Goal: Task Accomplishment & Management: Manage account settings

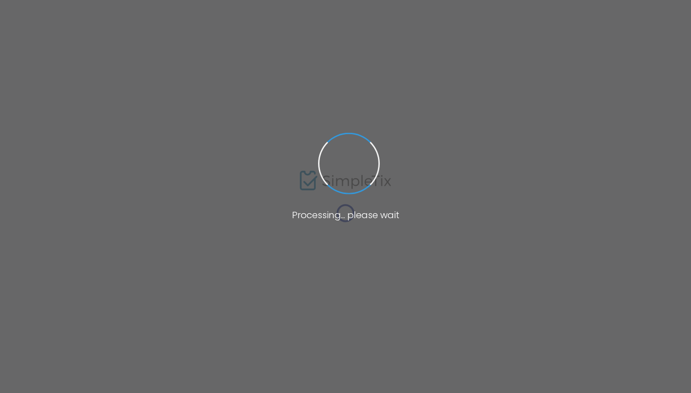
type input "[URL][DOMAIN_NAME]"
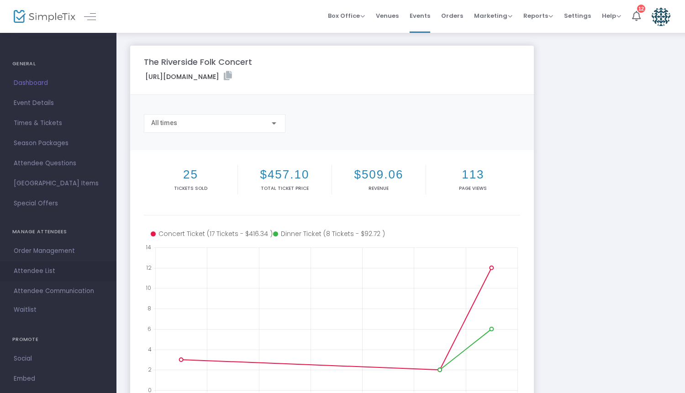
click at [42, 273] on span "Attendee List" at bounding box center [58, 272] width 89 height 12
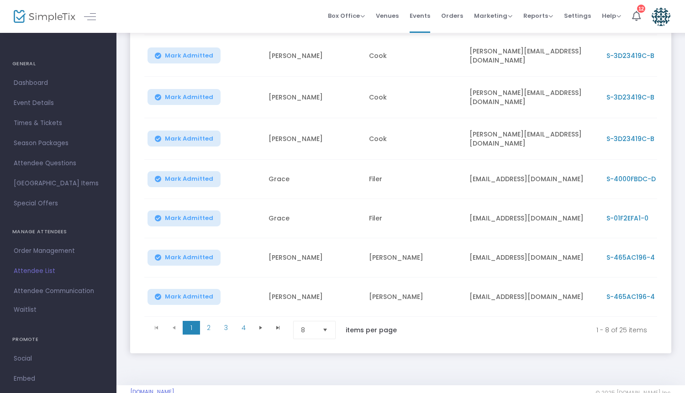
scroll to position [189, 0]
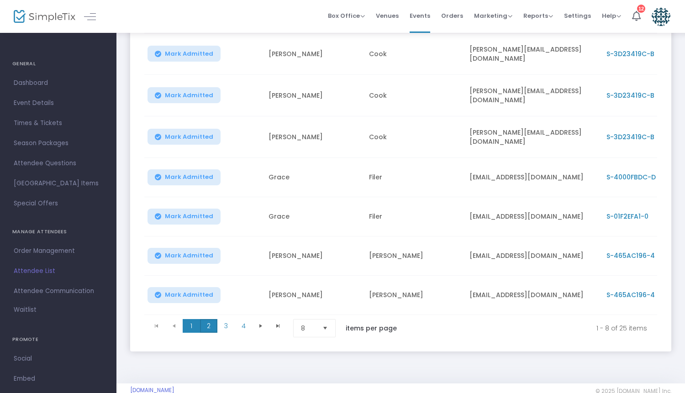
click at [208, 320] on span "2" at bounding box center [208, 326] width 17 height 14
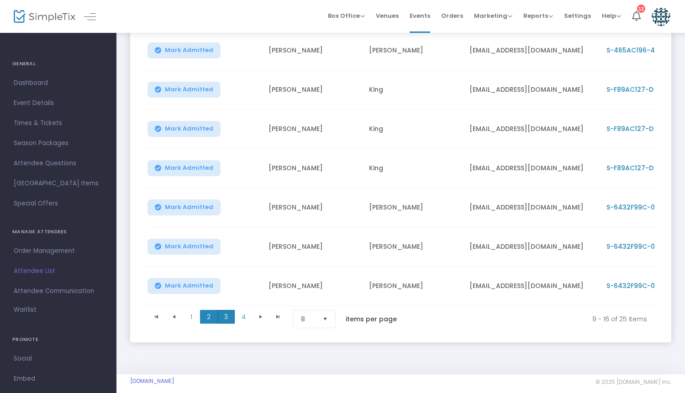
click at [223, 318] on span "3" at bounding box center [226, 317] width 17 height 14
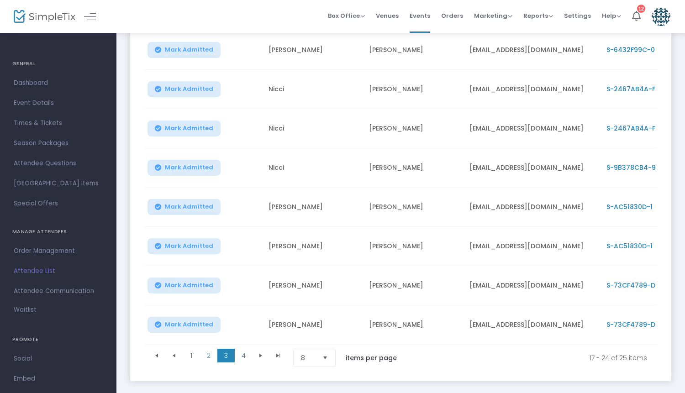
scroll to position [154, 0]
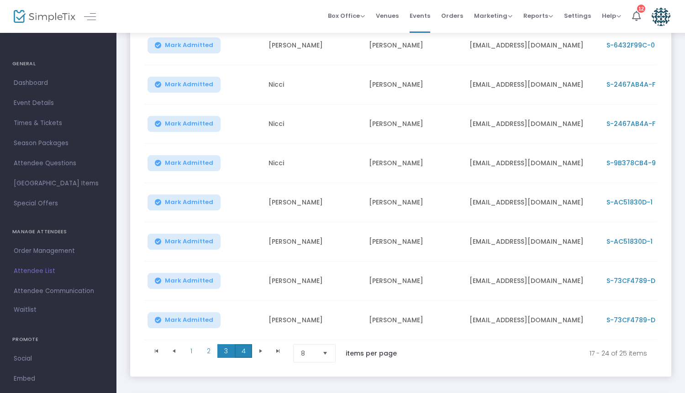
click at [243, 355] on span "4" at bounding box center [243, 352] width 17 height 14
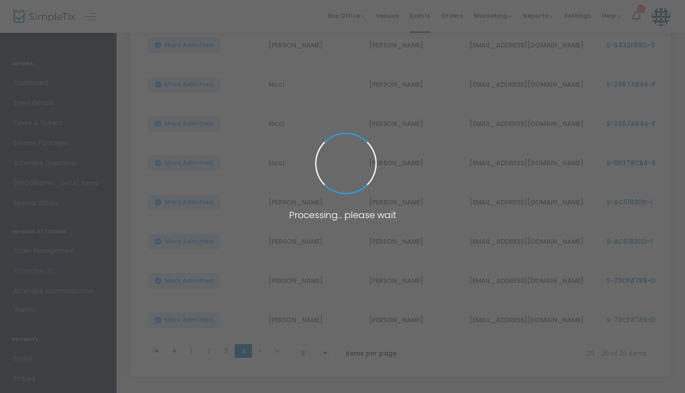
scroll to position [0, 0]
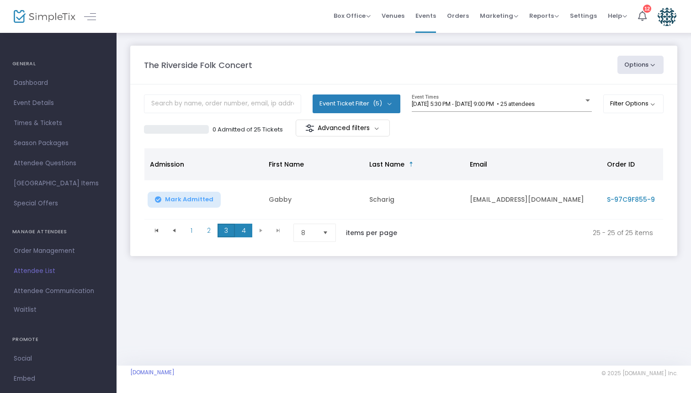
click at [227, 233] on span "3" at bounding box center [226, 231] width 17 height 14
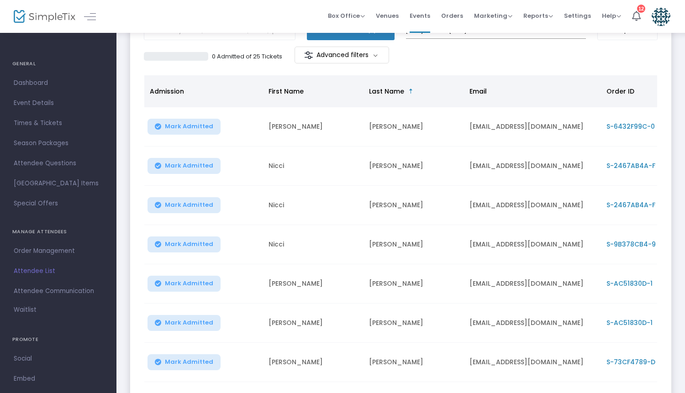
scroll to position [39, 0]
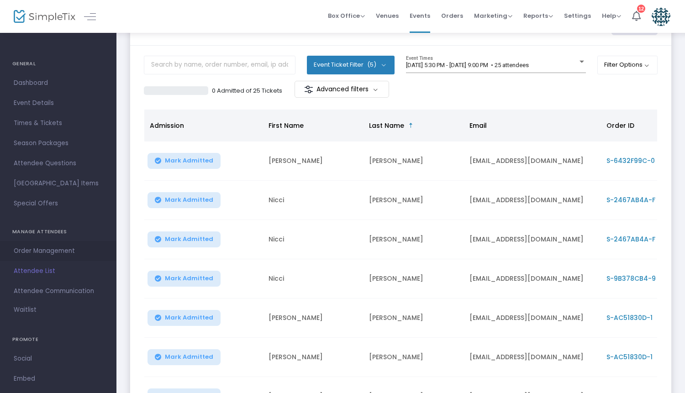
click at [52, 252] on span "Order Management" at bounding box center [58, 251] width 89 height 12
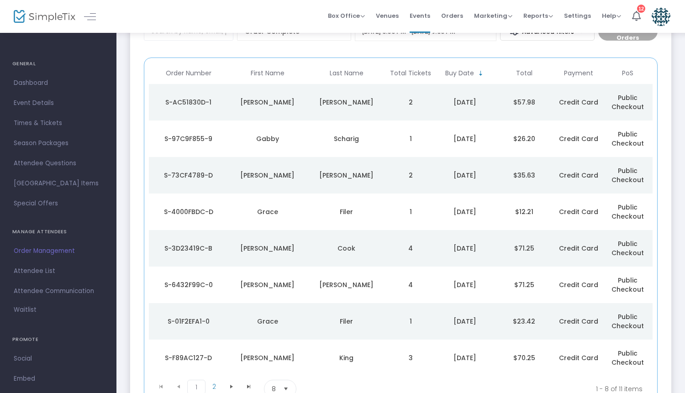
scroll to position [112, 0]
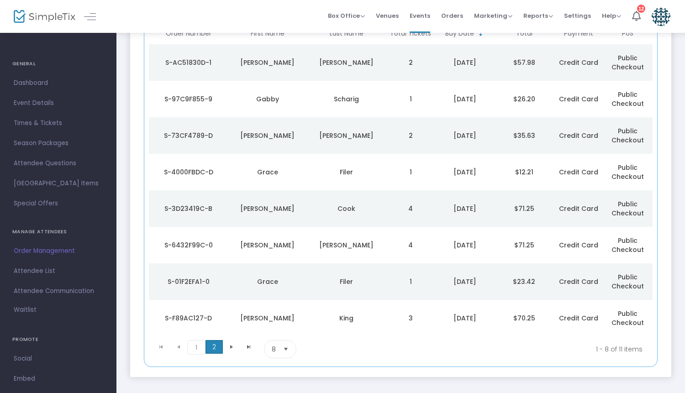
click at [217, 349] on span "2" at bounding box center [214, 347] width 17 height 14
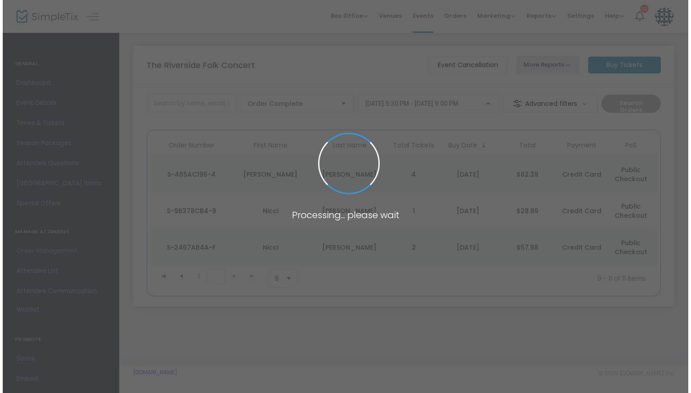
scroll to position [0, 0]
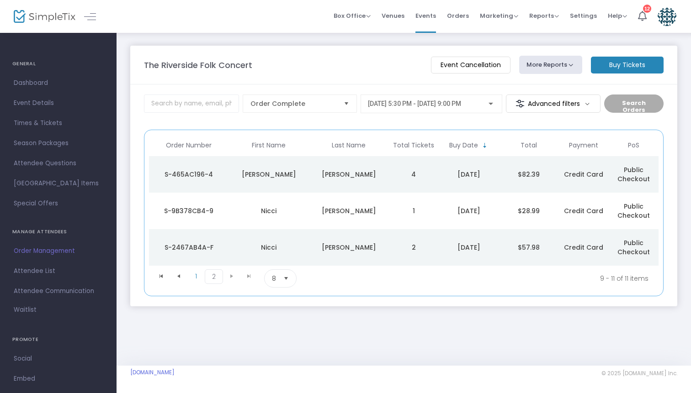
click at [294, 253] on td "Nicci" at bounding box center [269, 247] width 80 height 37
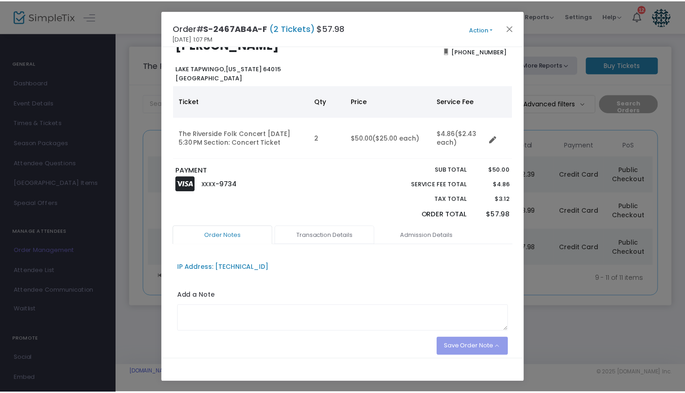
scroll to position [17, 0]
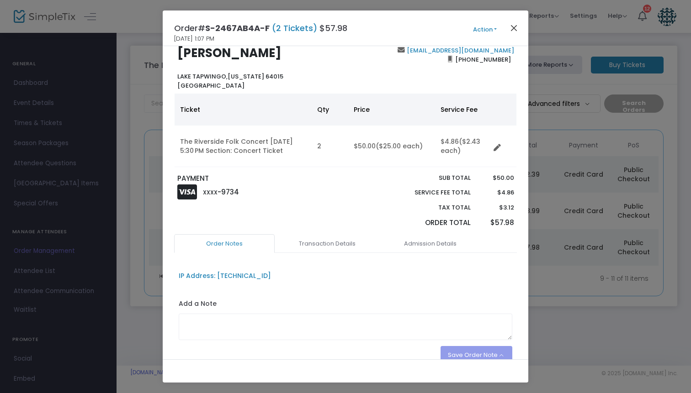
click at [513, 26] on button "Close" at bounding box center [514, 28] width 12 height 12
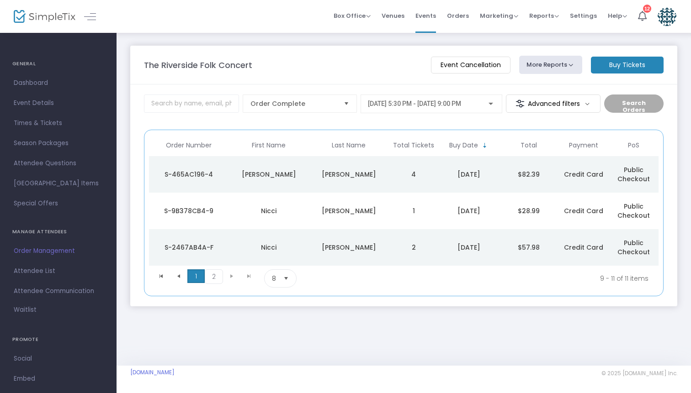
click at [199, 276] on span "1" at bounding box center [195, 277] width 17 height 14
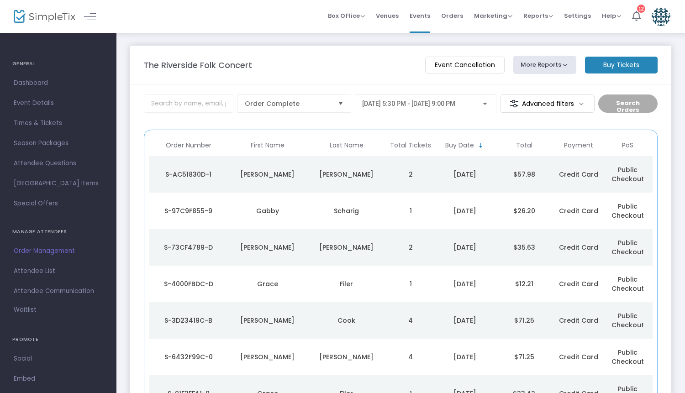
scroll to position [0, 0]
click at [57, 251] on span "Order Management" at bounding box center [58, 251] width 89 height 12
